Goal: Check status: Check status

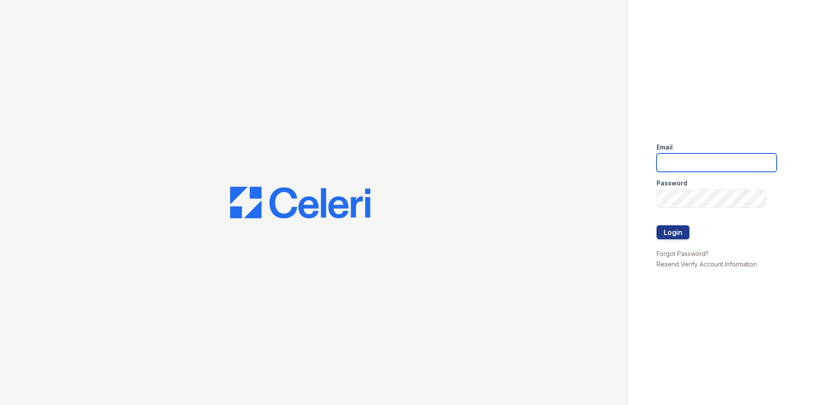
click at [686, 155] on input "email" at bounding box center [716, 162] width 120 height 18
type input "arrivewestborough@trinity-pm.com"
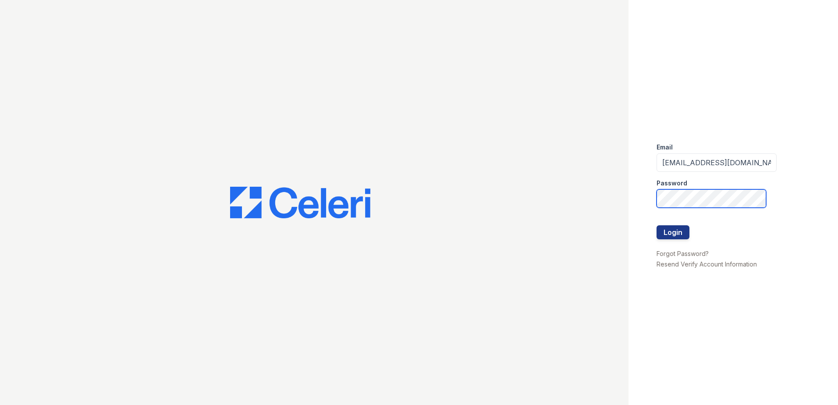
click at [656, 225] on button "Login" at bounding box center [672, 232] width 33 height 14
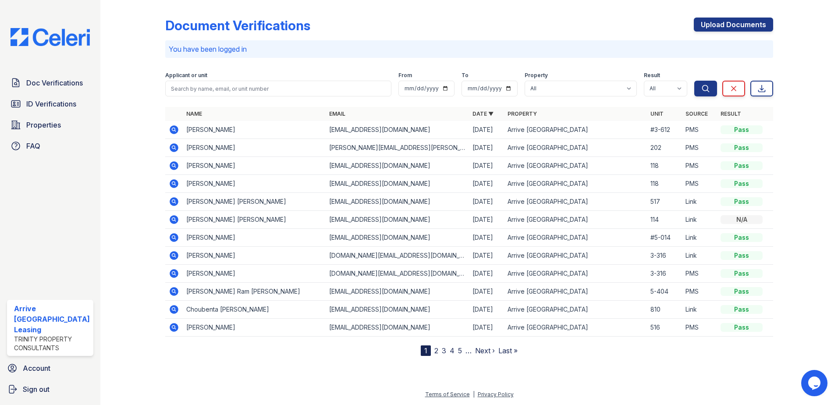
click at [173, 220] on icon at bounding box center [173, 219] width 2 height 2
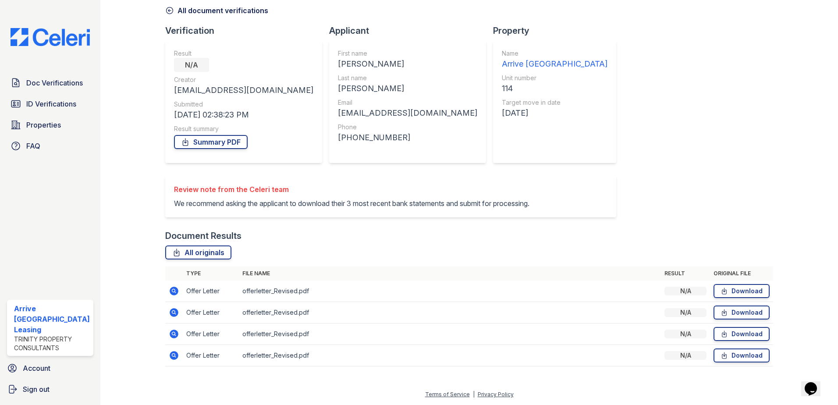
scroll to position [51, 0]
click at [176, 291] on icon at bounding box center [174, 291] width 9 height 9
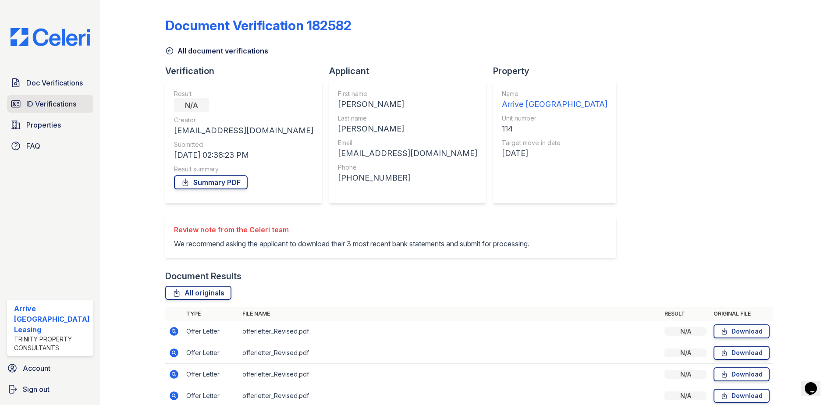
click at [29, 106] on span "ID Verifications" at bounding box center [51, 104] width 50 height 11
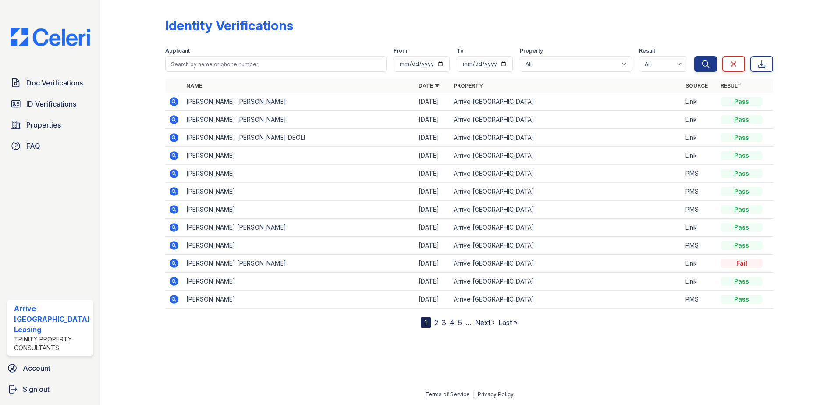
click at [175, 102] on icon at bounding box center [174, 101] width 9 height 9
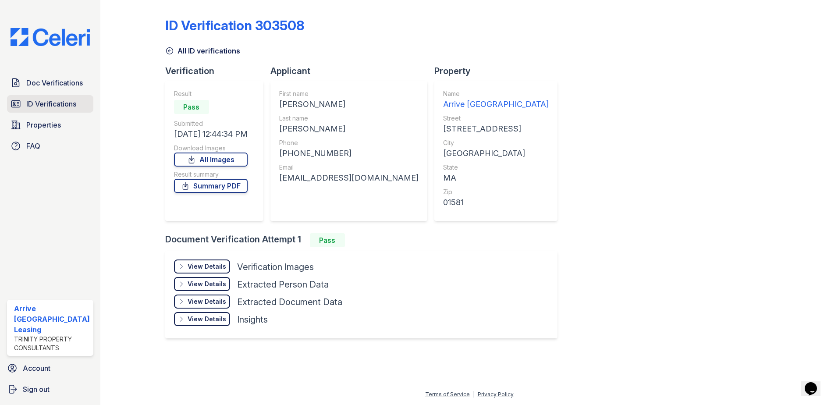
click at [48, 103] on span "ID Verifications" at bounding box center [51, 104] width 50 height 11
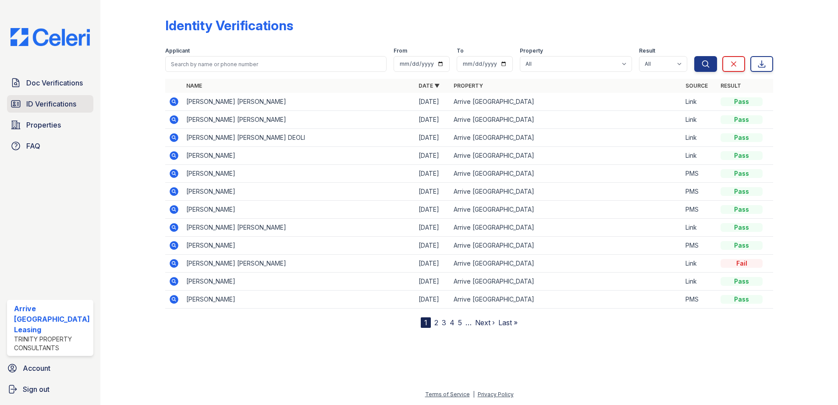
click at [52, 104] on span "ID Verifications" at bounding box center [51, 104] width 50 height 11
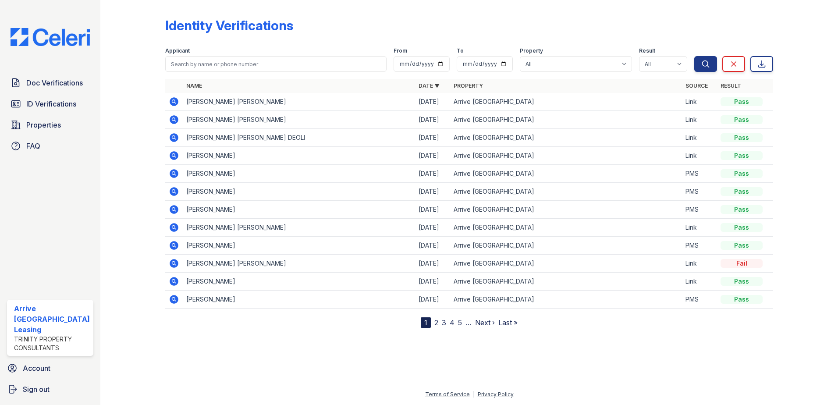
click at [52, 104] on span "ID Verifications" at bounding box center [51, 104] width 50 height 11
click at [241, 65] on input "search" at bounding box center [276, 64] width 222 height 16
